Goal: Information Seeking & Learning: Check status

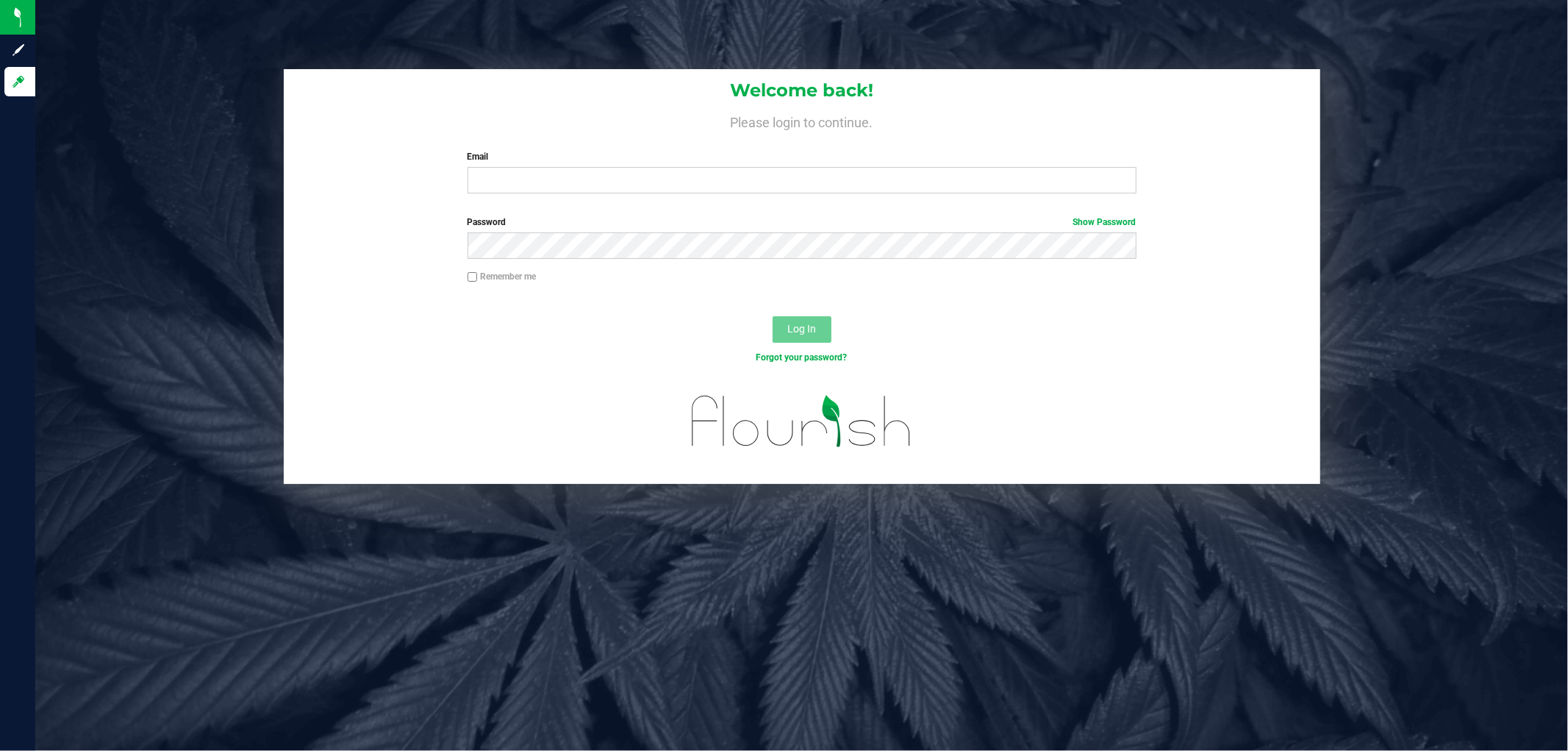
click at [526, 199] on div "Welcome back! Please login to continue. Email Required Please format your email…" at bounding box center [802, 137] width 1036 height 136
click at [524, 186] on input "Email" at bounding box center [802, 180] width 669 height 27
click at [773, 316] on button "Log In" at bounding box center [802, 329] width 59 height 27
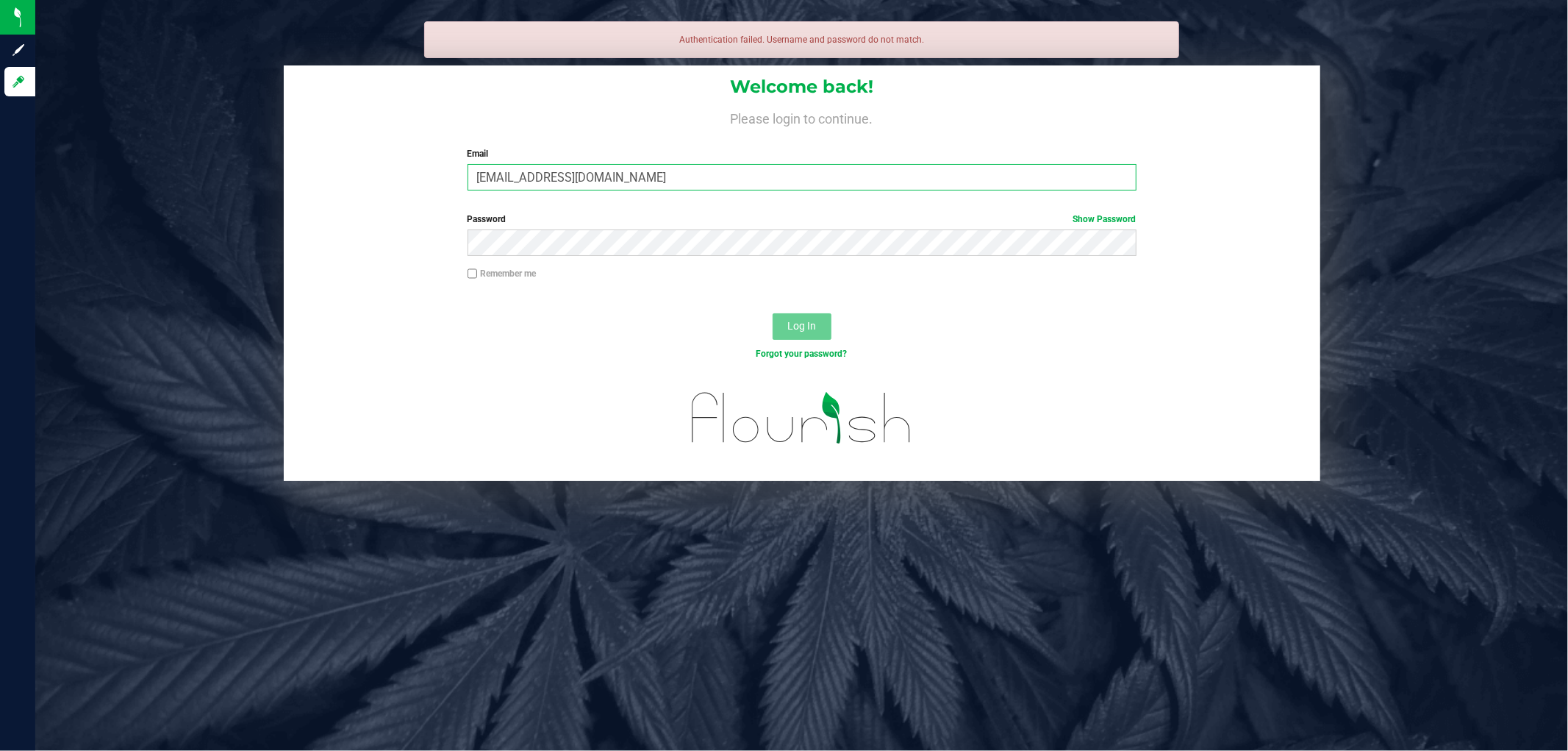
click at [505, 180] on input "[EMAIL_ADDRESS][DOMAIN_NAME]" at bounding box center [802, 177] width 669 height 27
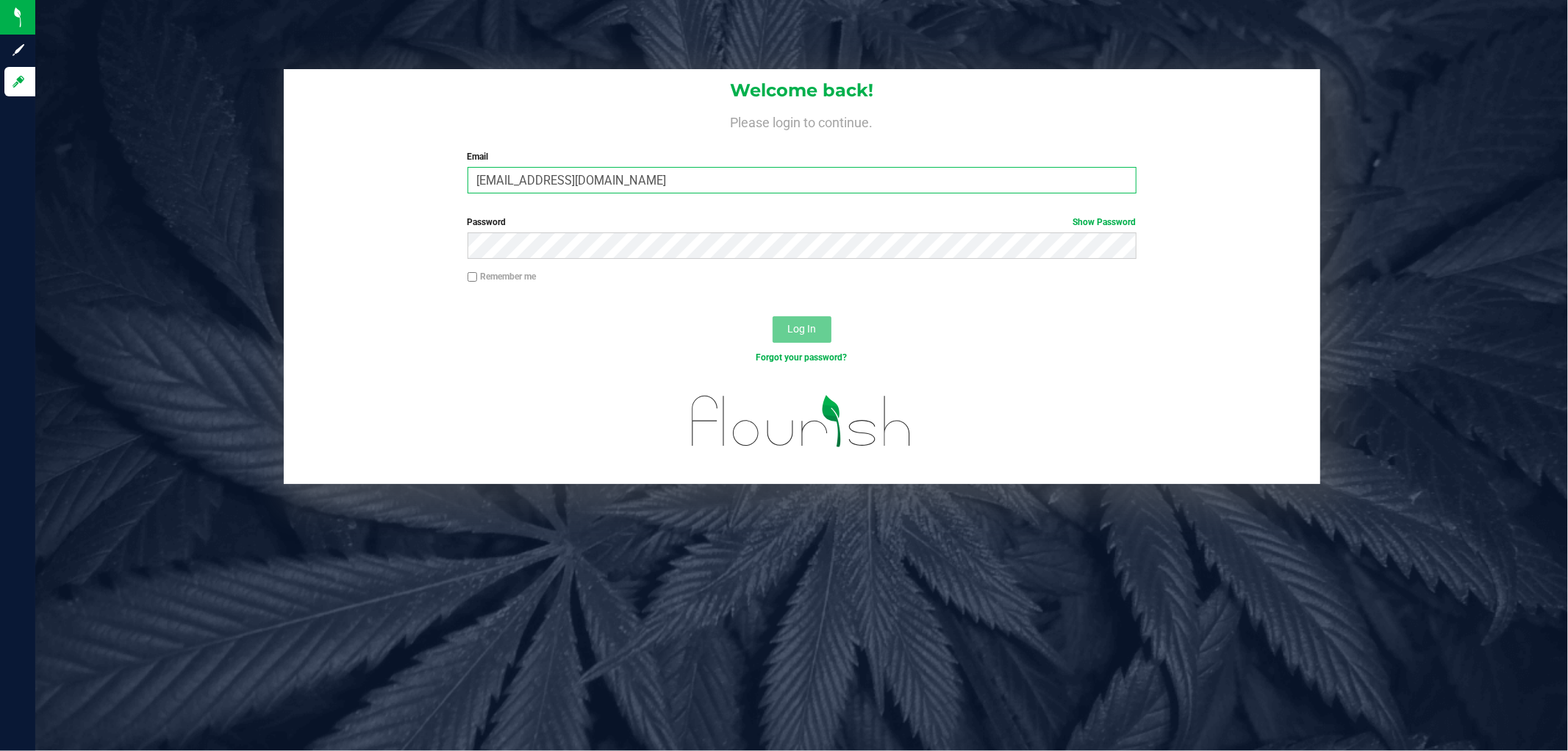
click at [522, 179] on input "[EMAIL_ADDRESS][DOMAIN_NAME]" at bounding box center [802, 180] width 669 height 27
type input "[EMAIL_ADDRESS][DOMAIN_NAME]"
click at [773, 316] on button "Log In" at bounding box center [802, 329] width 59 height 27
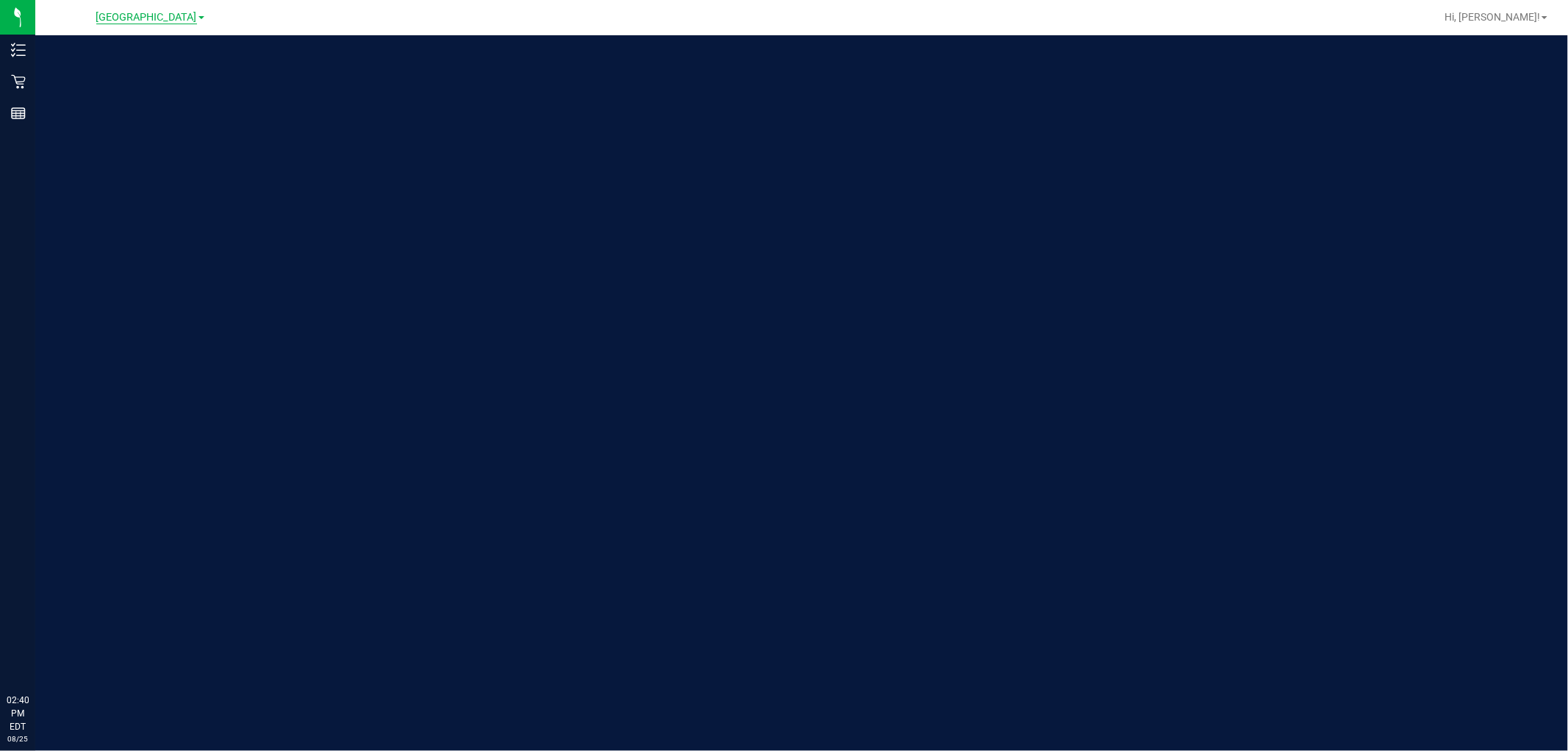
click at [187, 19] on span "[GEOGRAPHIC_DATA]" at bounding box center [146, 18] width 100 height 13
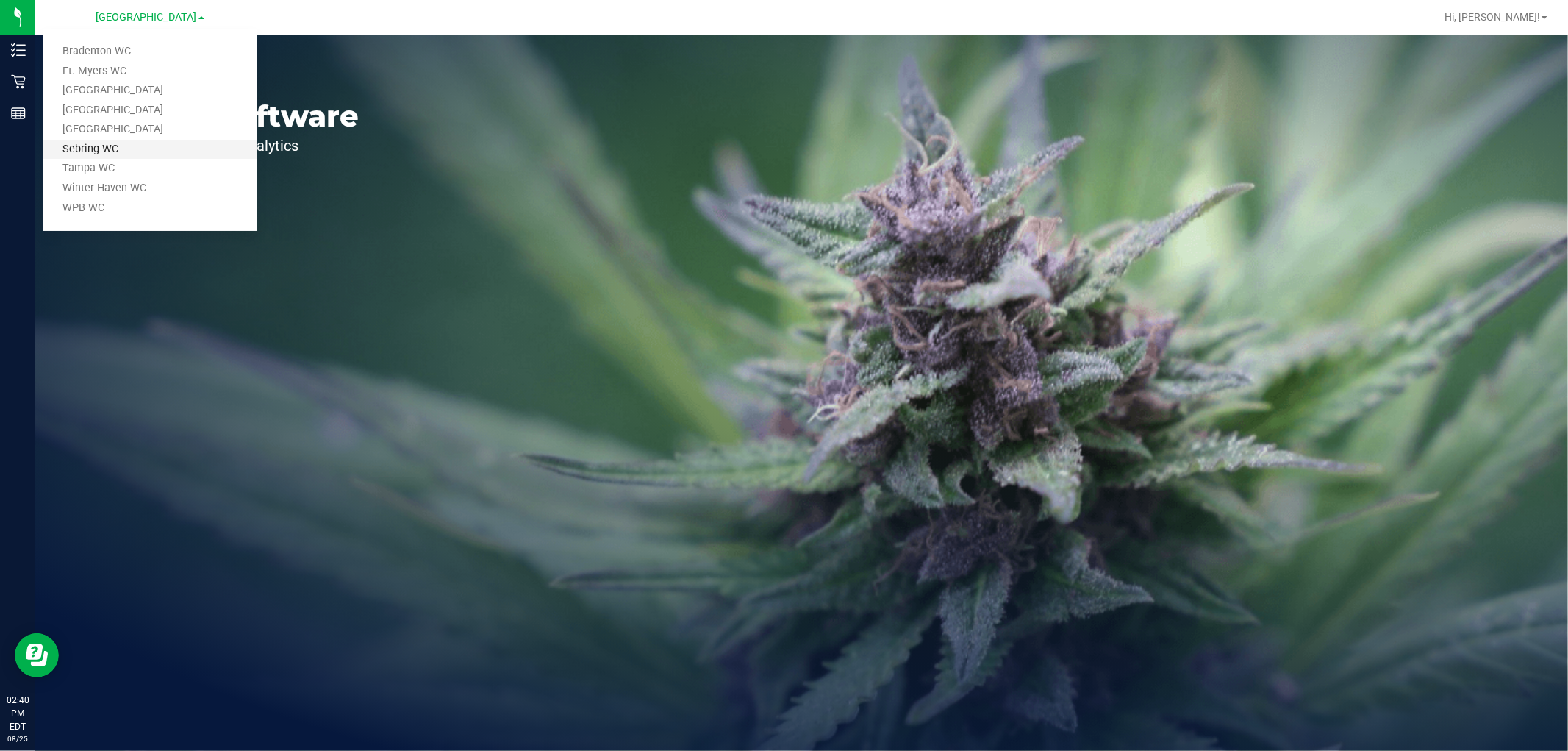
click at [133, 147] on link "Sebring WC" at bounding box center [150, 150] width 214 height 20
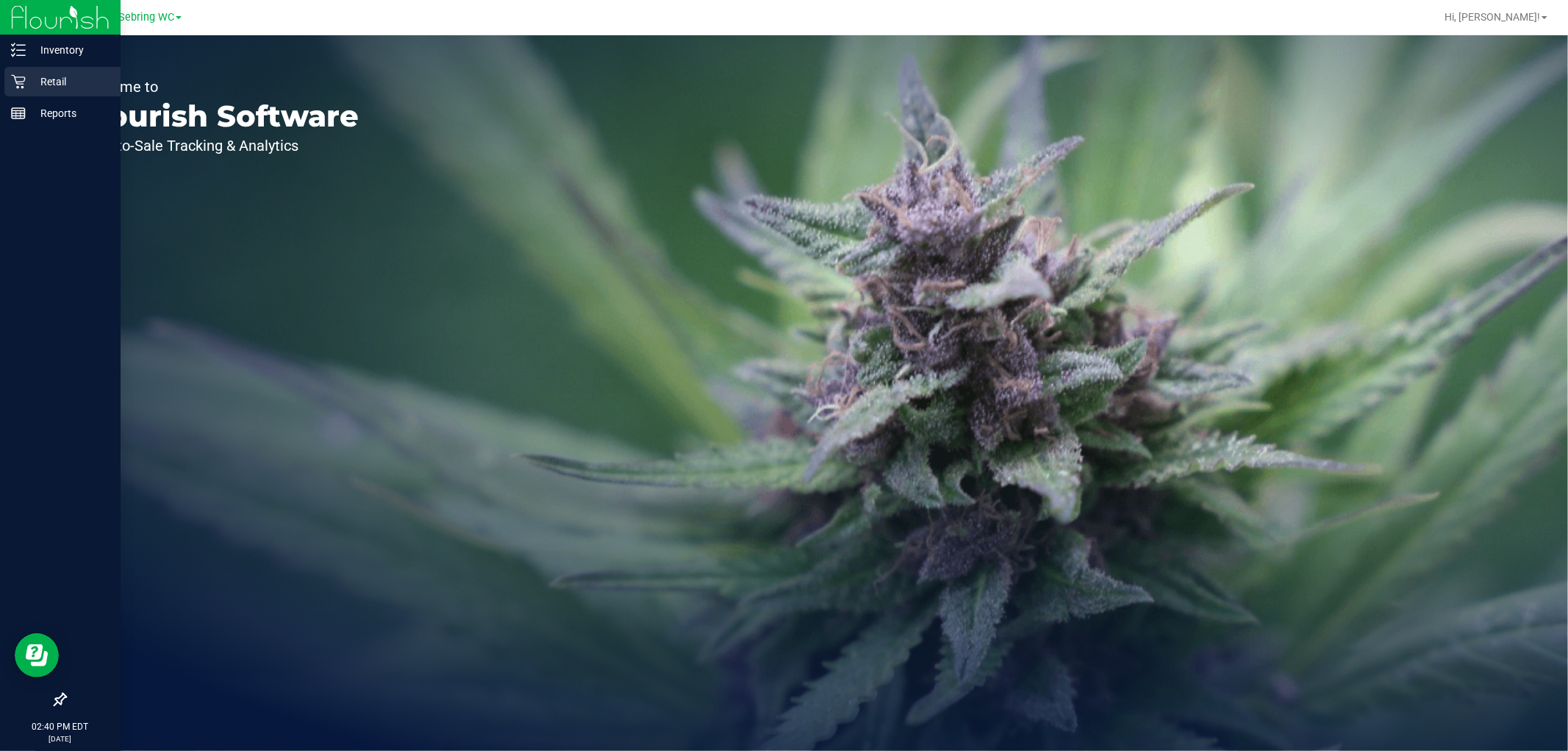
click at [26, 70] on div "Retail" at bounding box center [62, 82] width 117 height 29
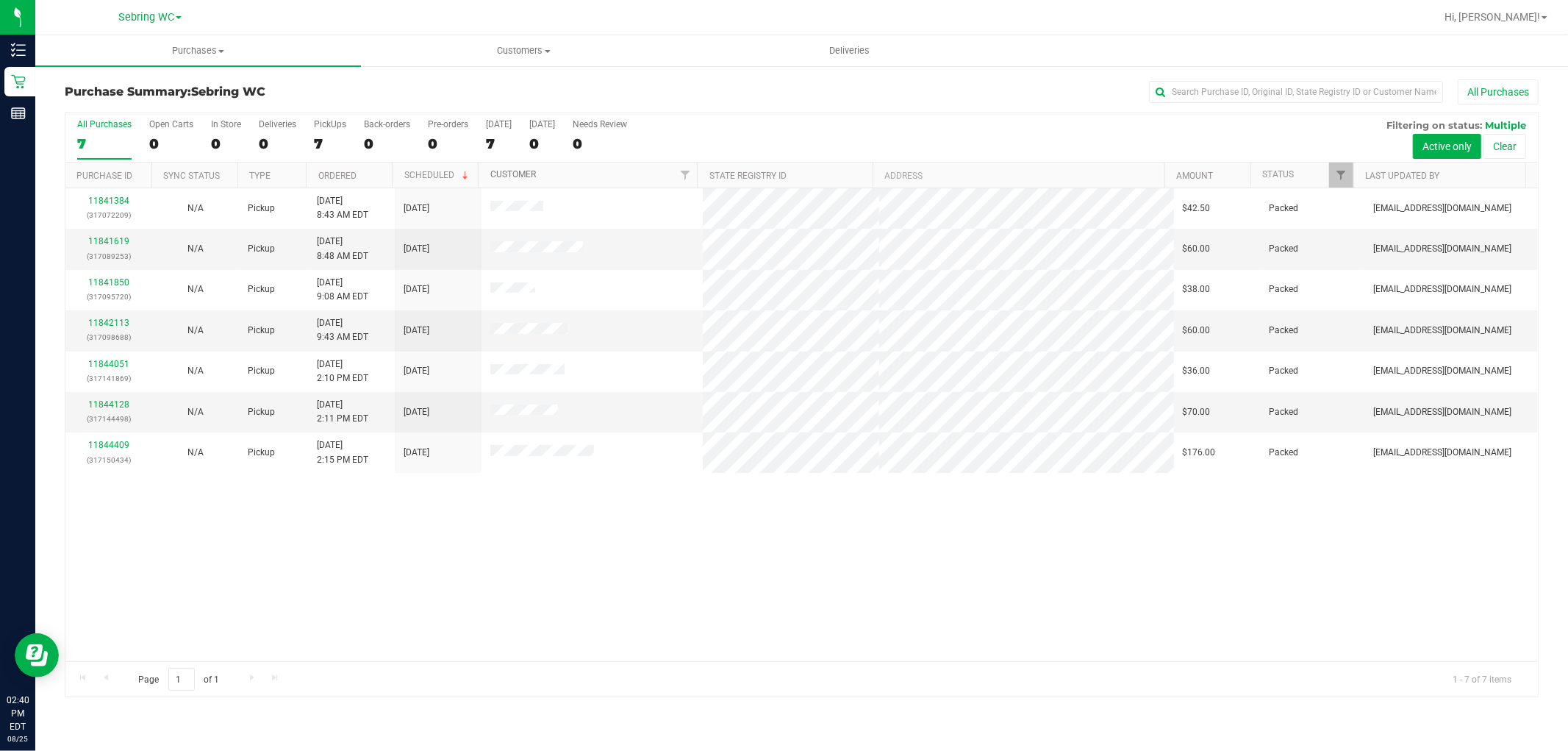
click at [512, 175] on link "Customer" at bounding box center [513, 174] width 45 height 11
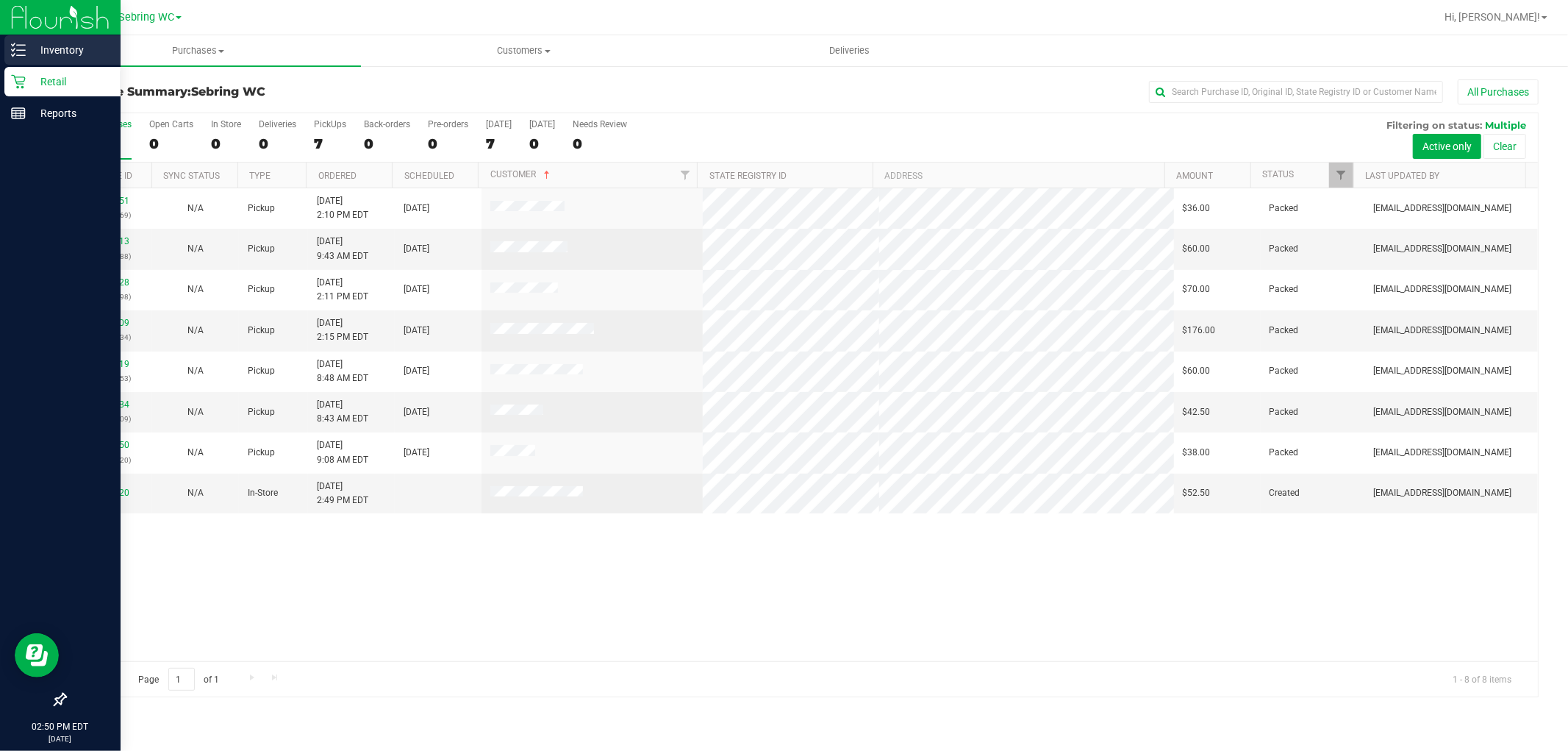
click at [15, 41] on div "Inventory" at bounding box center [62, 50] width 117 height 29
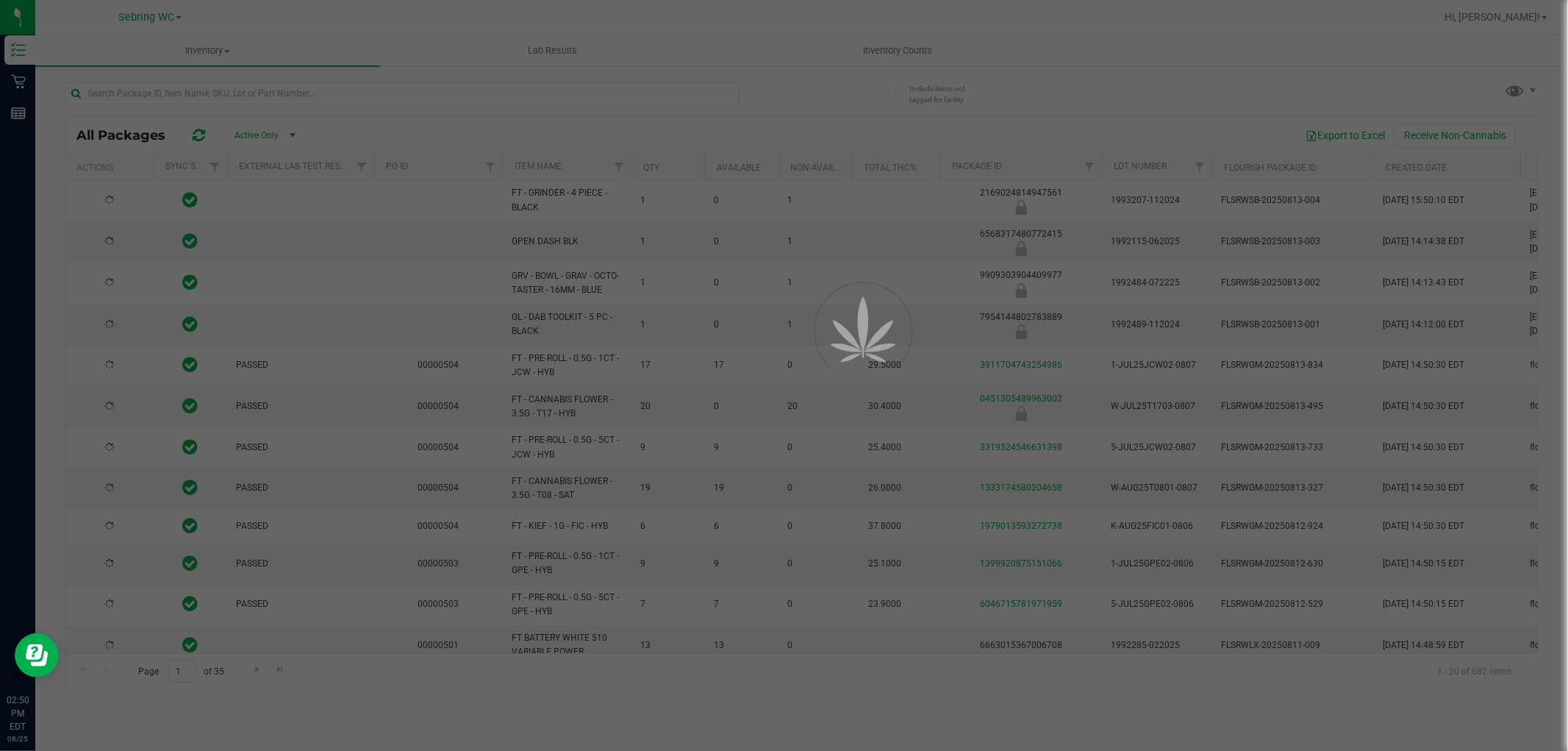
click at [232, 91] on div at bounding box center [784, 376] width 1568 height 751
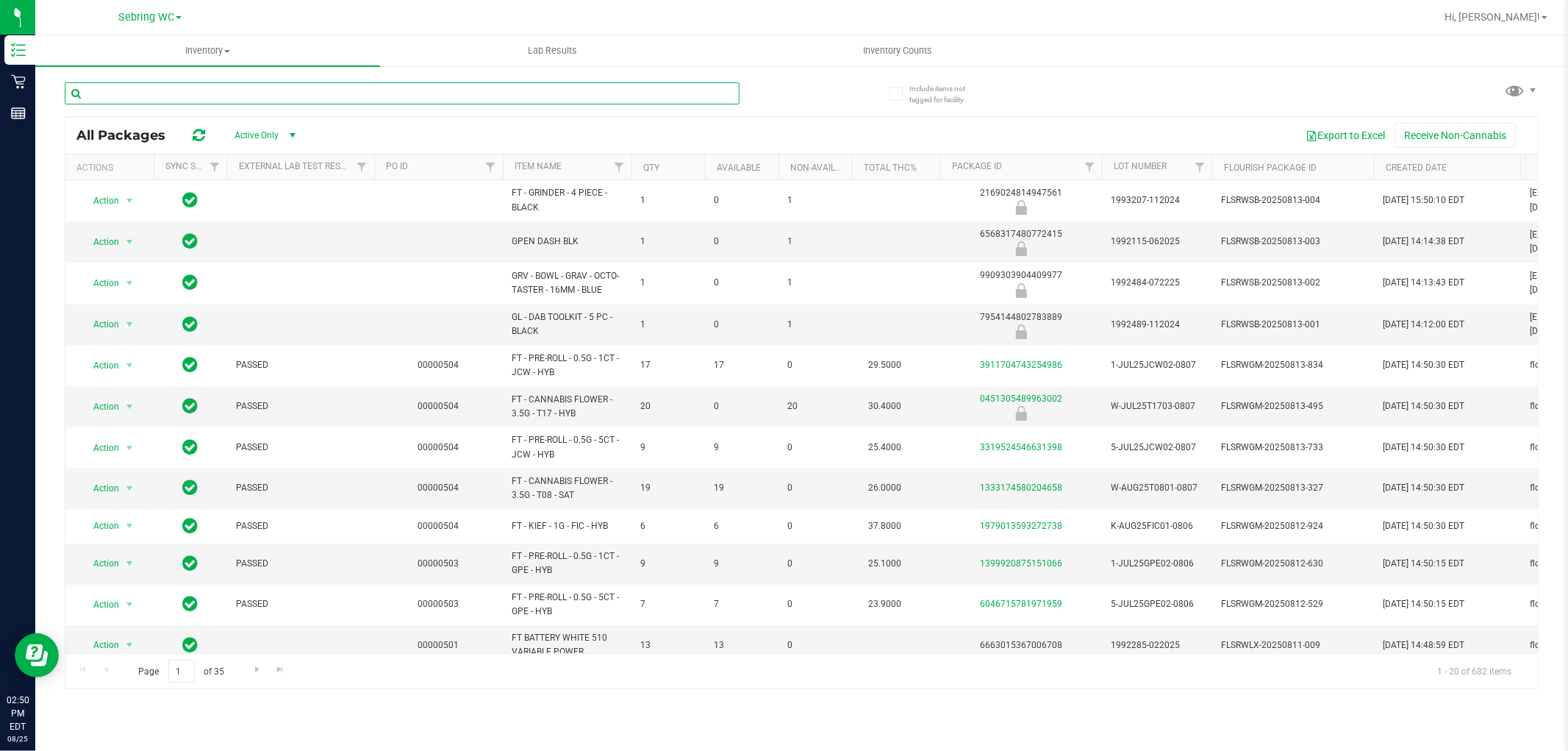
click at [232, 91] on input "text" at bounding box center [402, 93] width 675 height 22
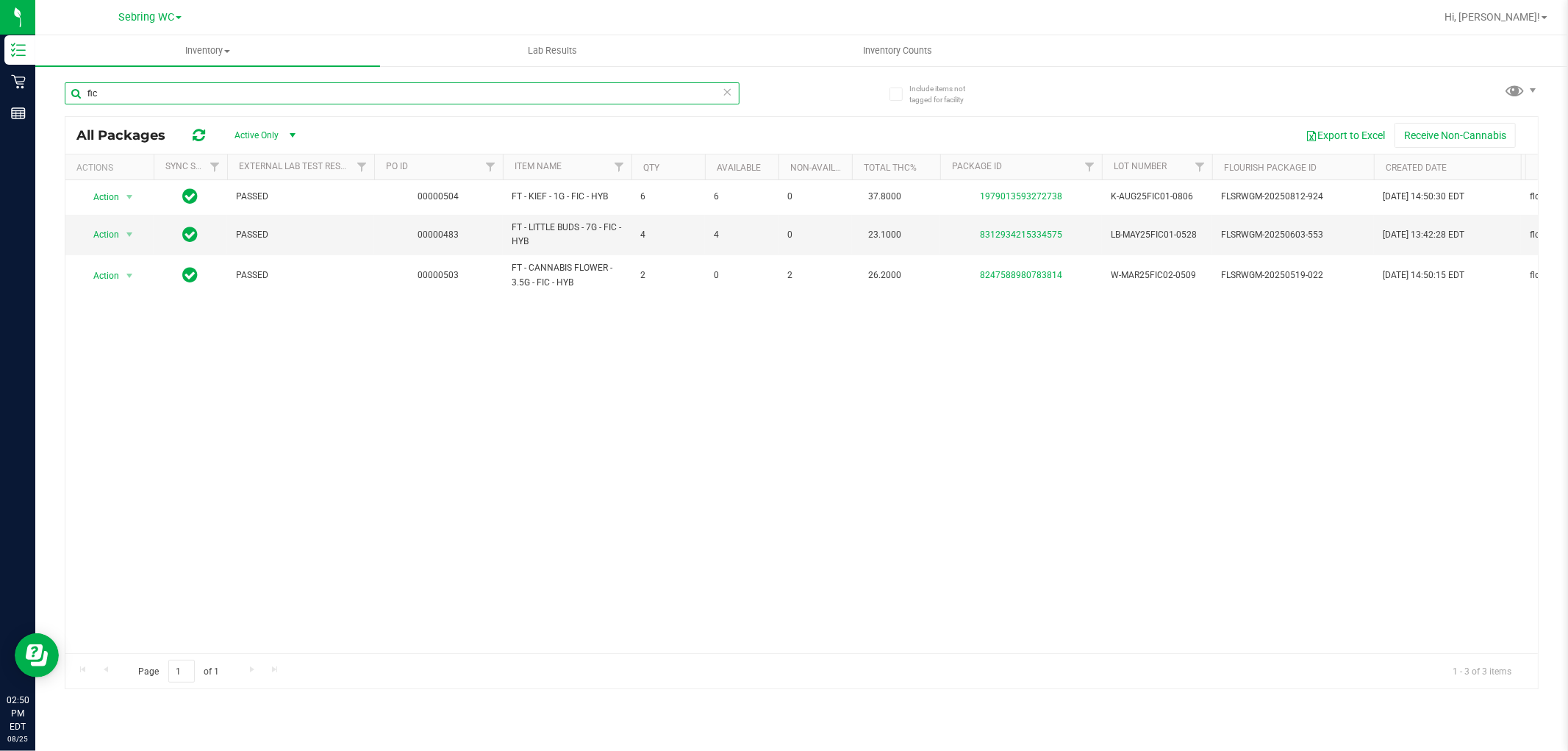
type input "fic"
click at [405, 392] on div "Action Action Global inventory Package audit log Print package label Print prod…" at bounding box center [802, 417] width 1473 height 473
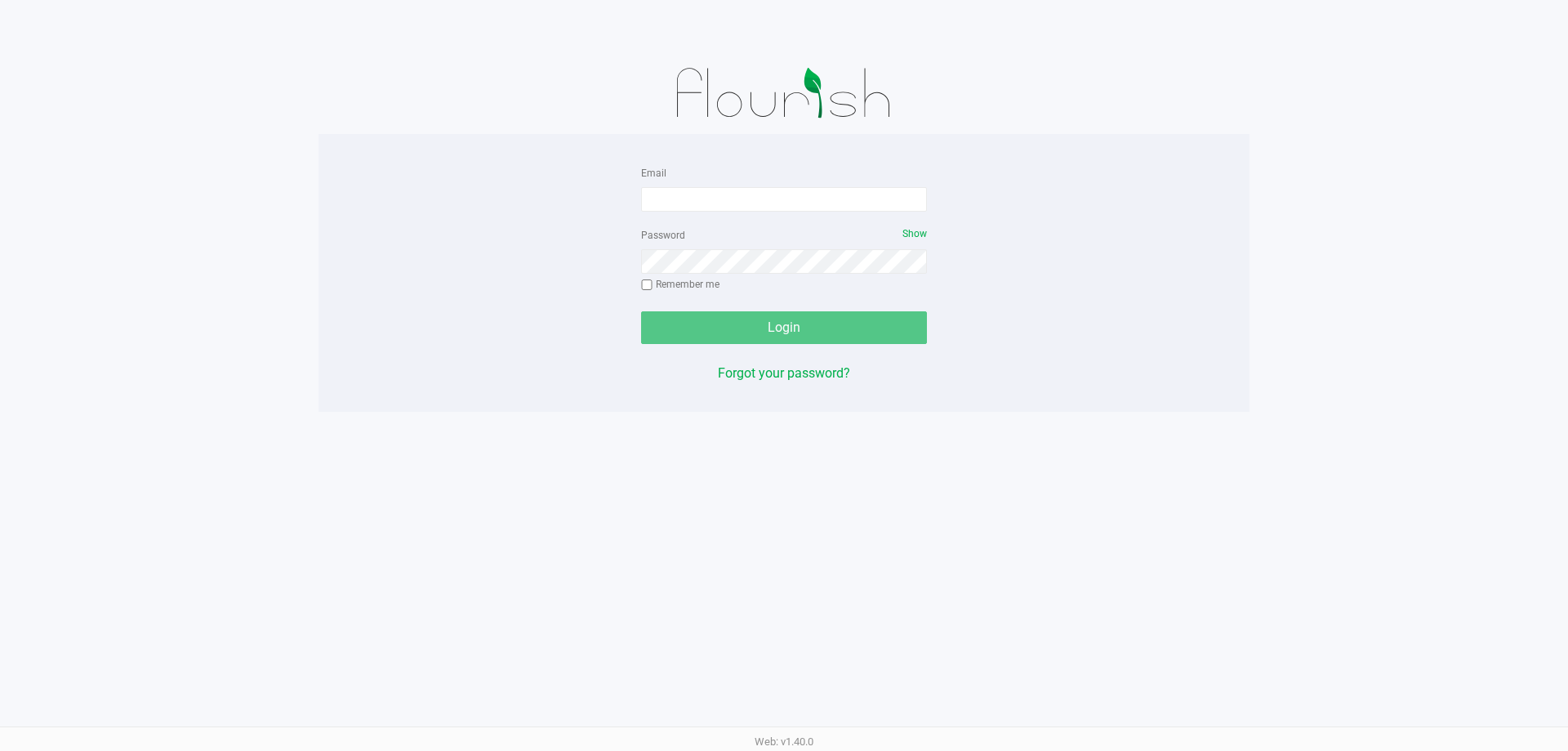
click at [497, 305] on div "Email Password Show Remember me Login Forgot your password?" at bounding box center [784, 273] width 931 height 220
